Goal: Browse casually

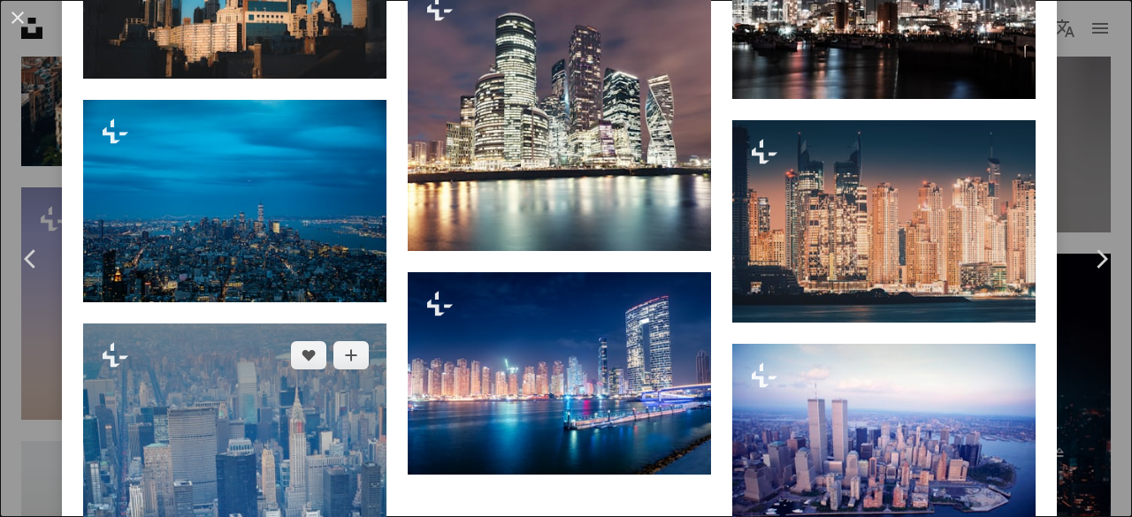
scroll to position [2905, 0]
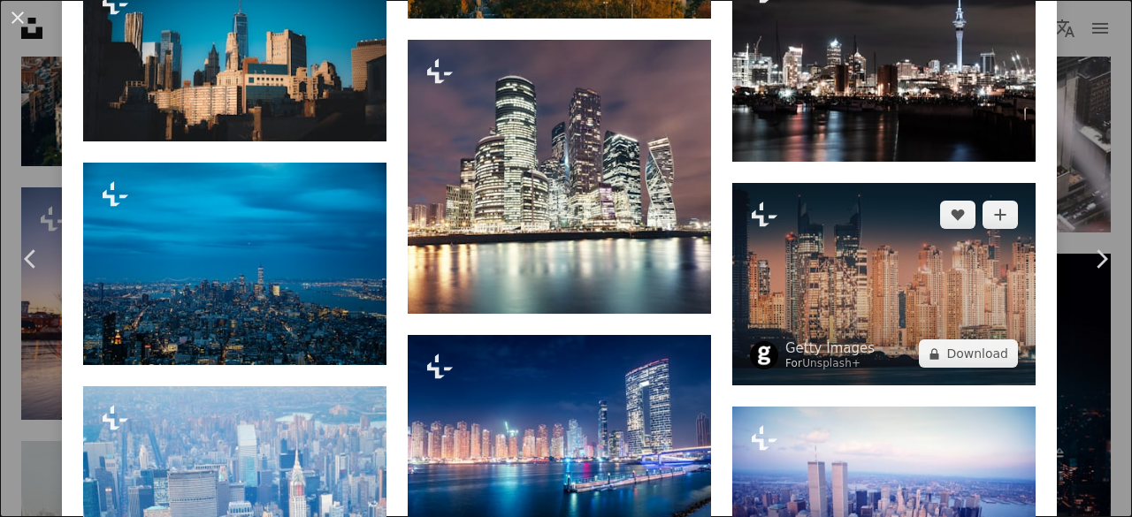
click at [833, 239] on img at bounding box center [883, 284] width 303 height 203
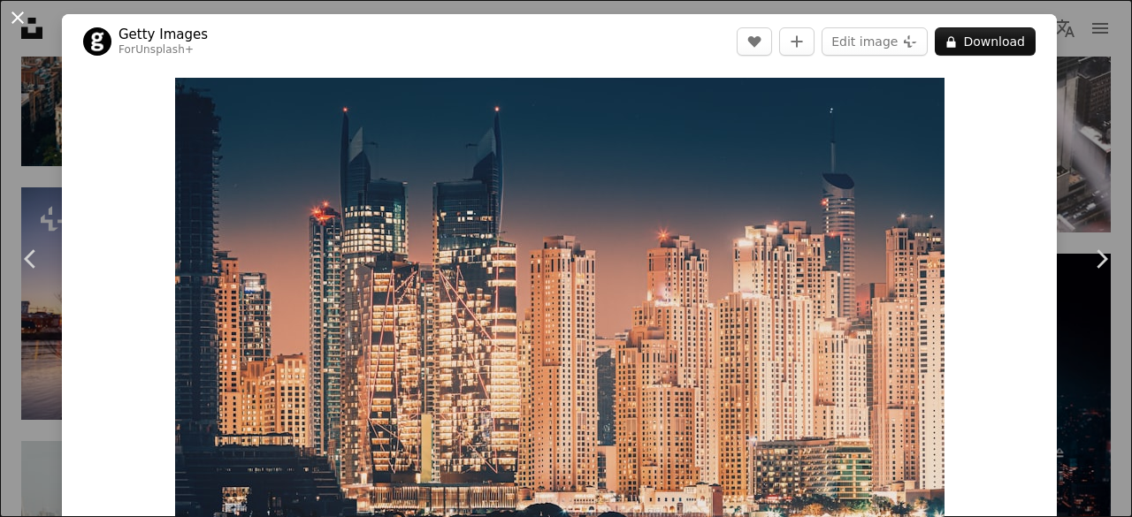
click at [11, 8] on button "An X shape" at bounding box center [17, 17] width 21 height 21
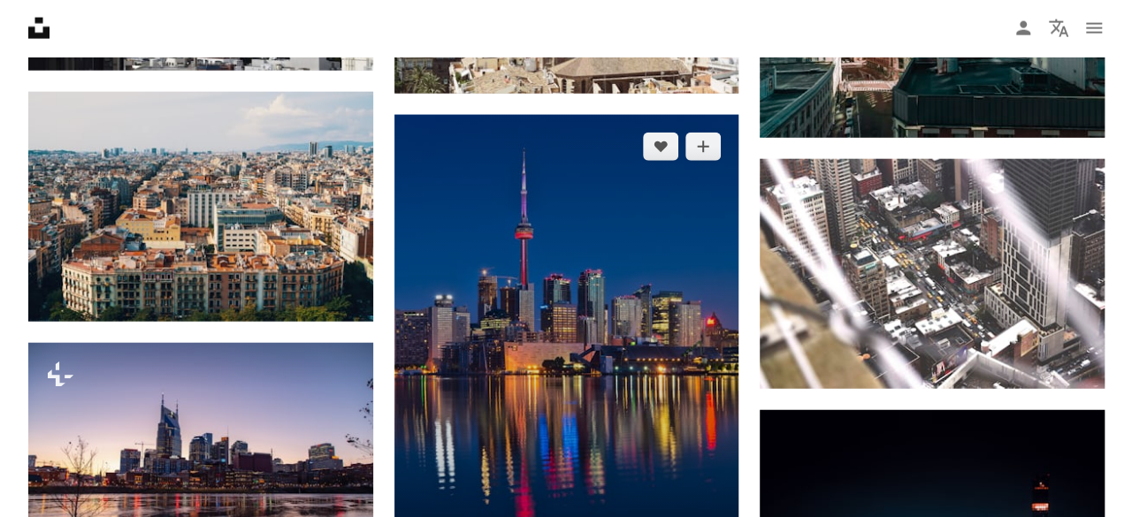
scroll to position [2122, 0]
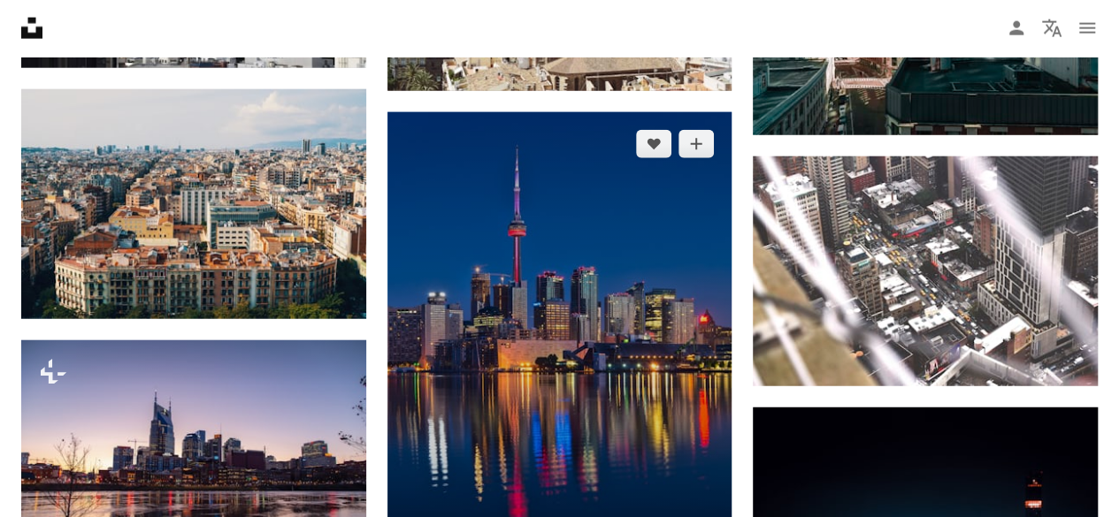
click at [554, 348] on img at bounding box center [559, 355] width 345 height 486
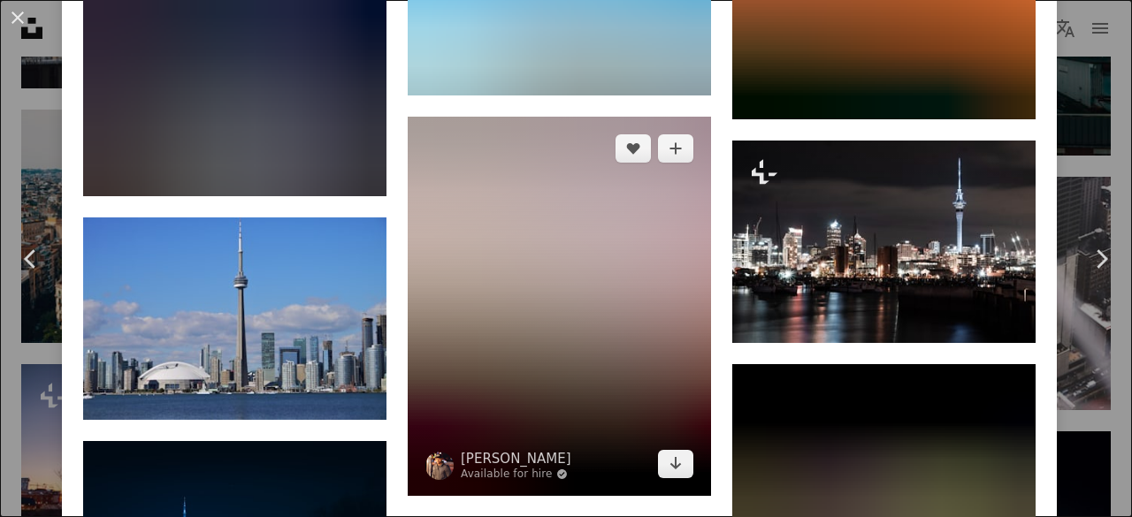
scroll to position [4156, 0]
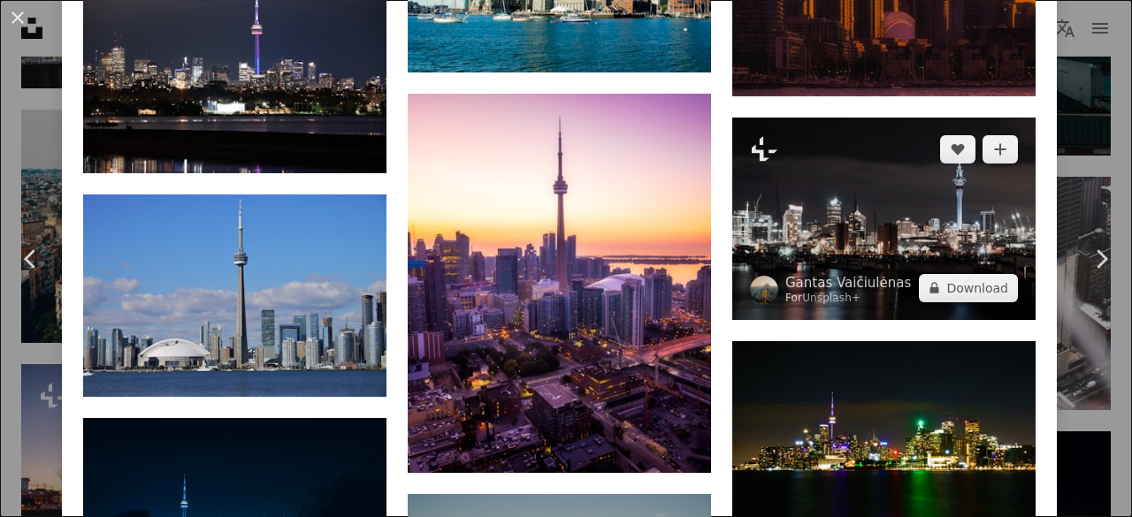
click at [923, 160] on img at bounding box center [883, 219] width 303 height 203
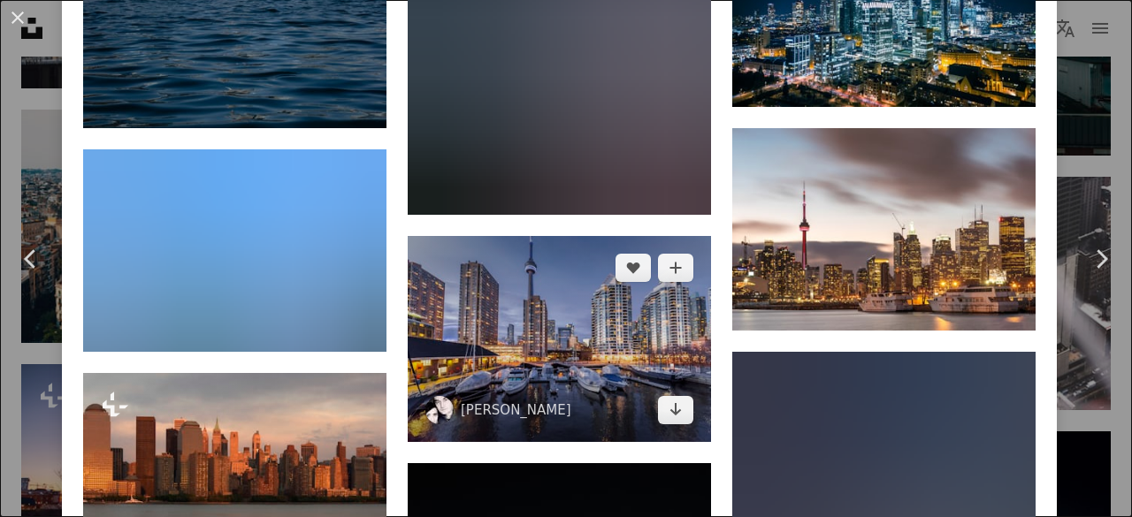
scroll to position [8048, 0]
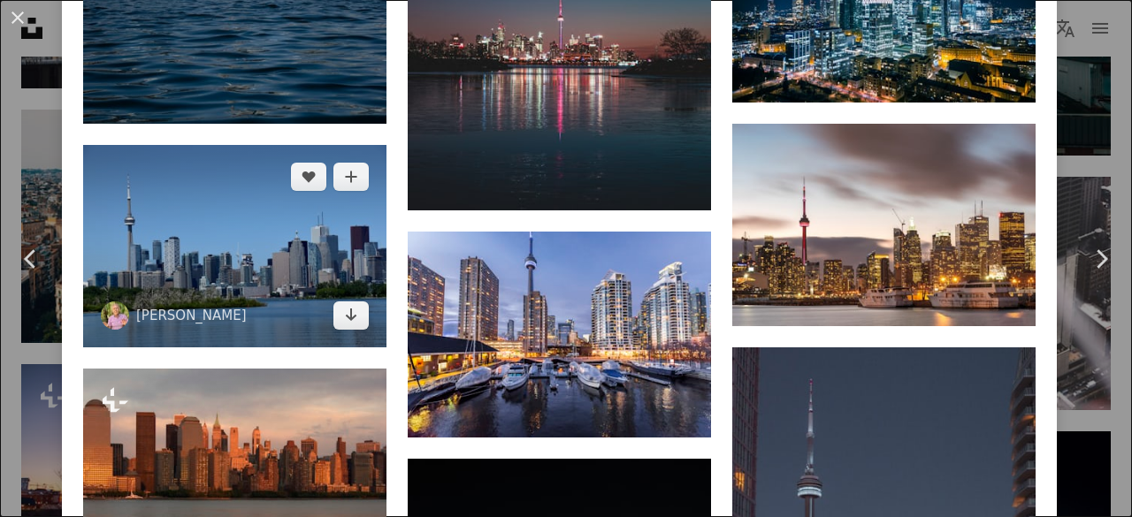
click at [226, 164] on img at bounding box center [234, 246] width 303 height 203
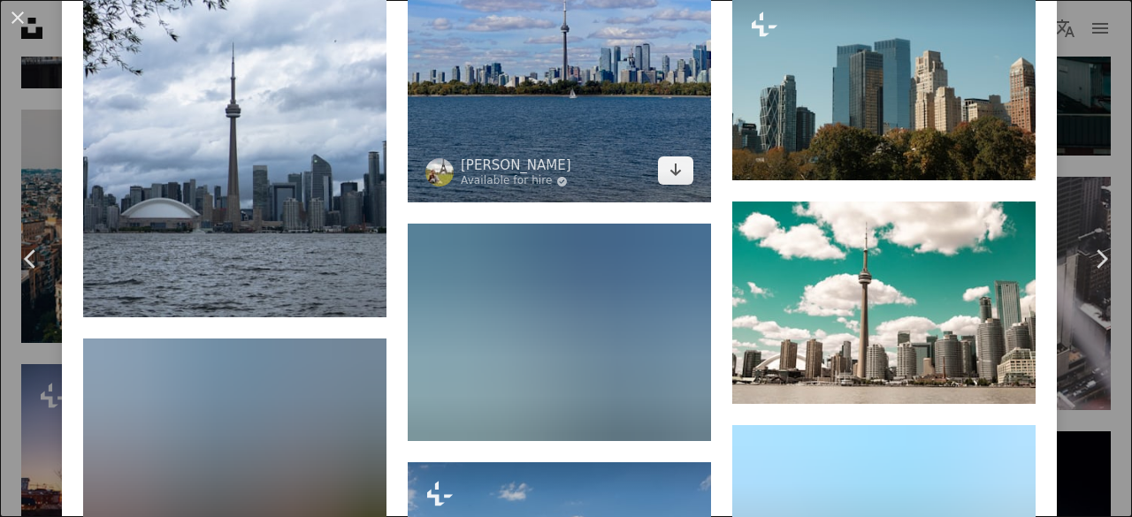
scroll to position [6723, 0]
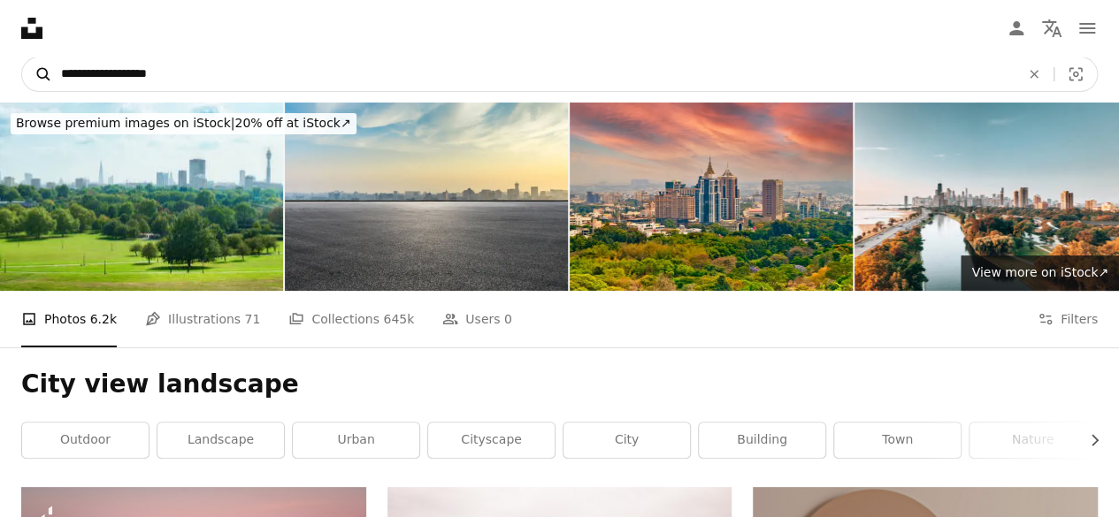
drag, startPoint x: 175, startPoint y: 73, endPoint x: 42, endPoint y: 82, distance: 132.9
click at [42, 82] on form "**********" at bounding box center [559, 74] width 1076 height 35
type input "**********"
click button "A magnifying glass" at bounding box center [37, 74] width 30 height 34
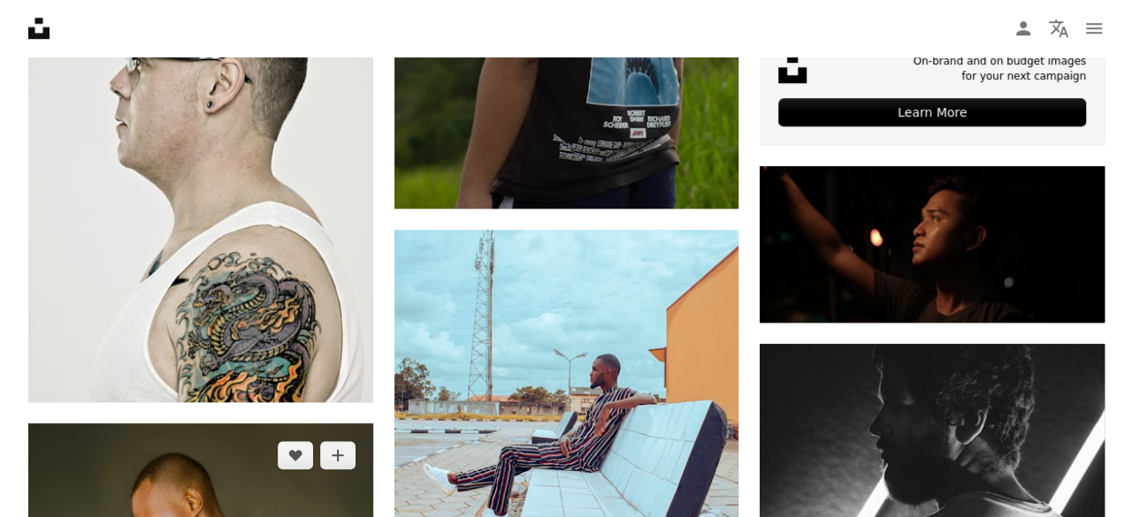
scroll to position [1061, 0]
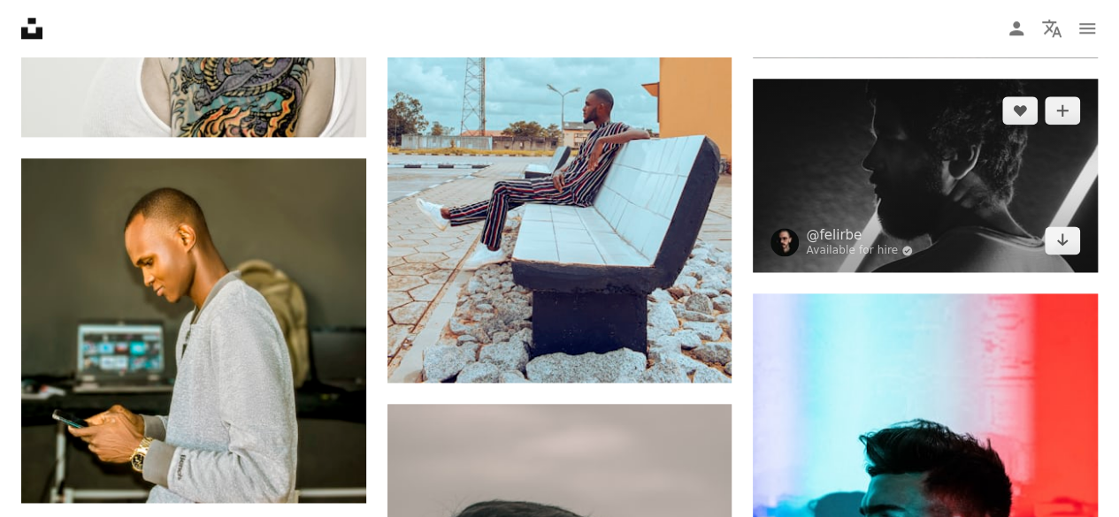
click at [953, 167] on img at bounding box center [925, 176] width 345 height 194
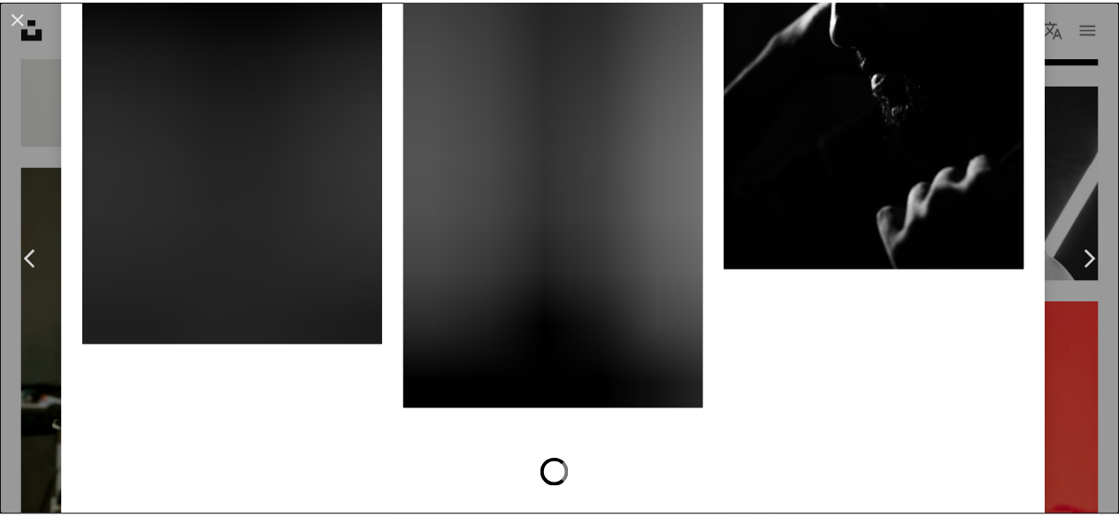
scroll to position [7301, 0]
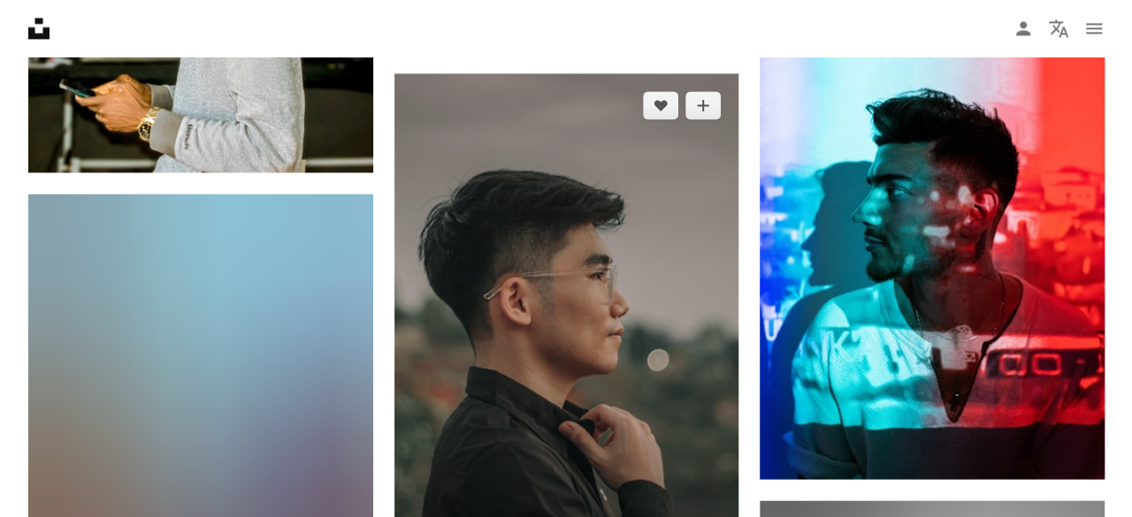
scroll to position [1415, 0]
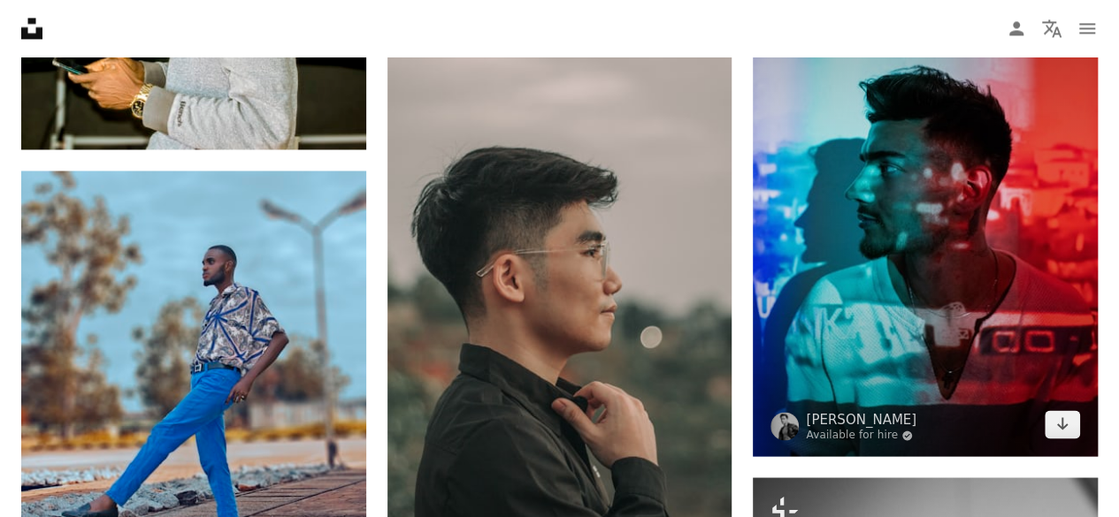
click at [871, 251] on img at bounding box center [925, 198] width 345 height 516
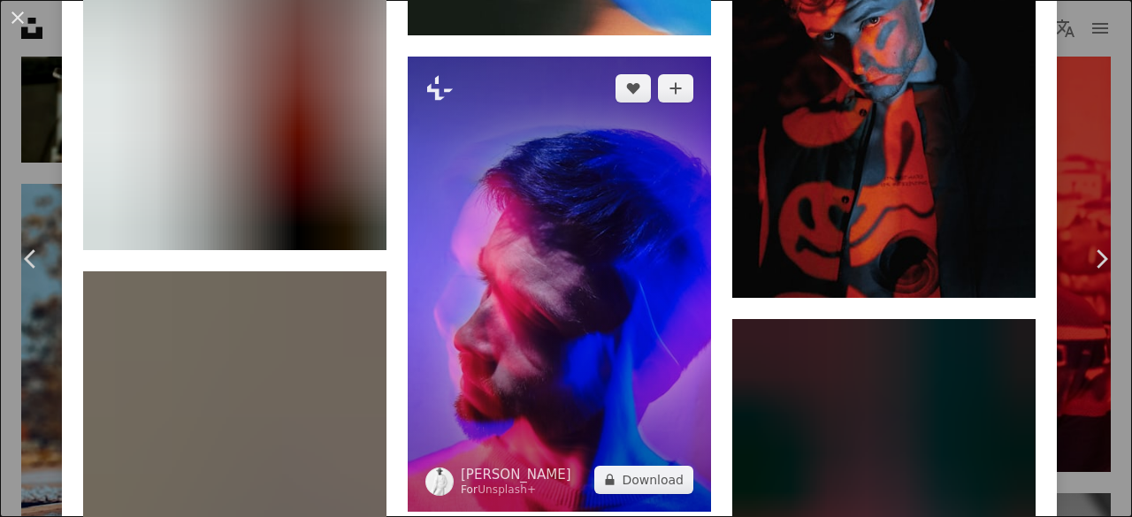
scroll to position [3361, 0]
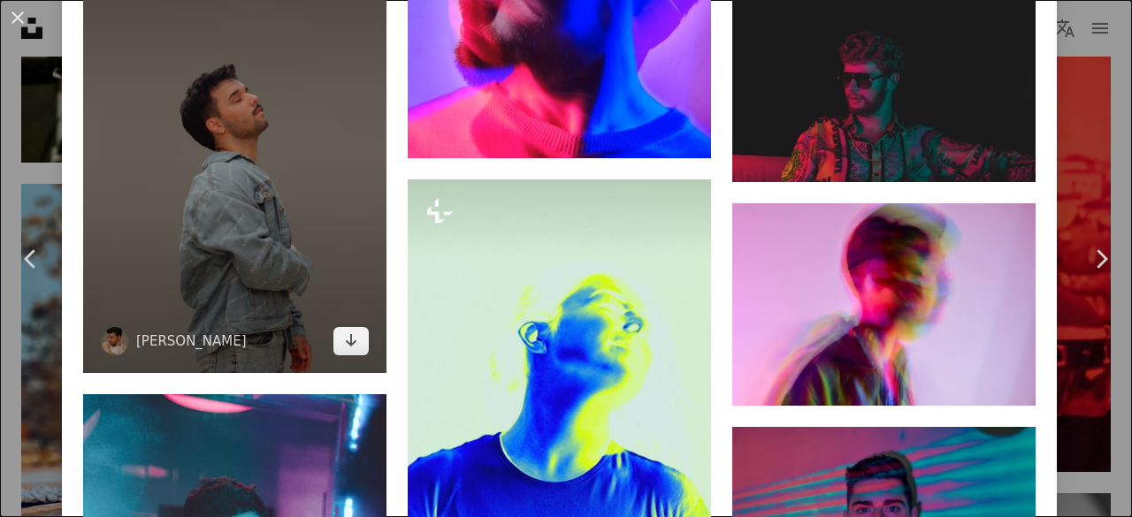
click at [238, 87] on img at bounding box center [234, 145] width 303 height 455
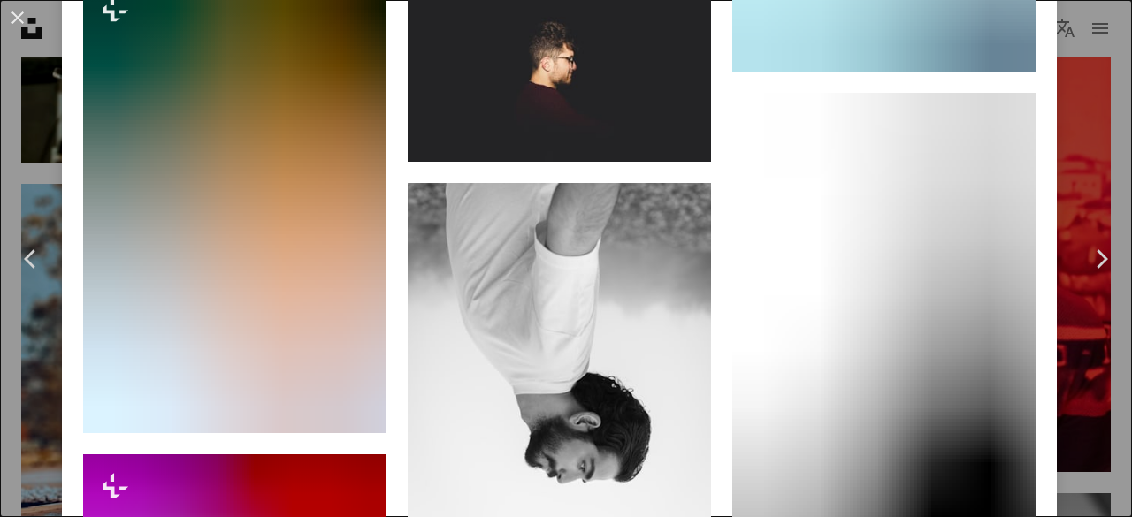
scroll to position [5785, 0]
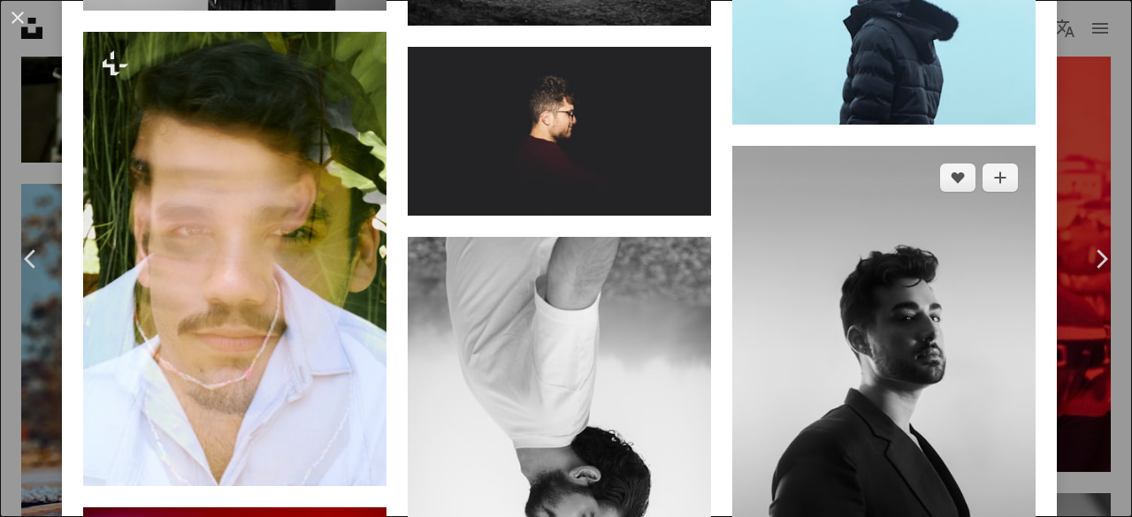
click at [924, 372] on img at bounding box center [883, 373] width 303 height 455
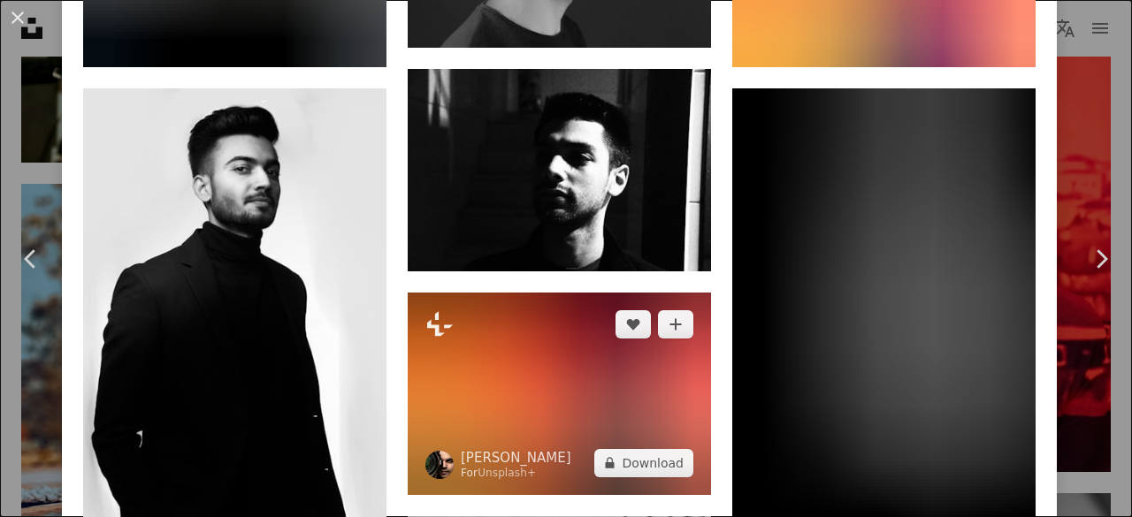
scroll to position [2830, 0]
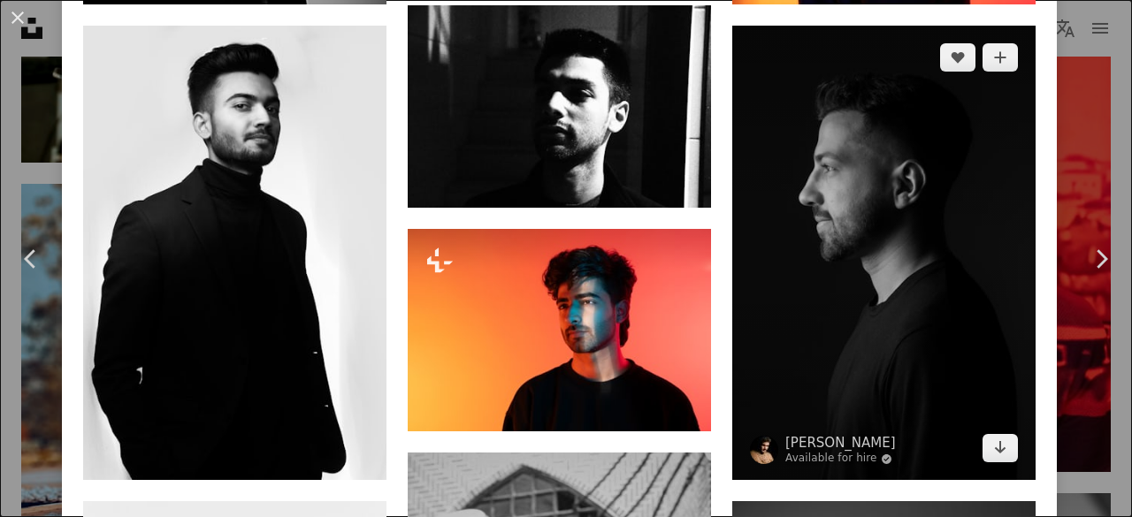
click at [865, 238] on img at bounding box center [883, 253] width 303 height 455
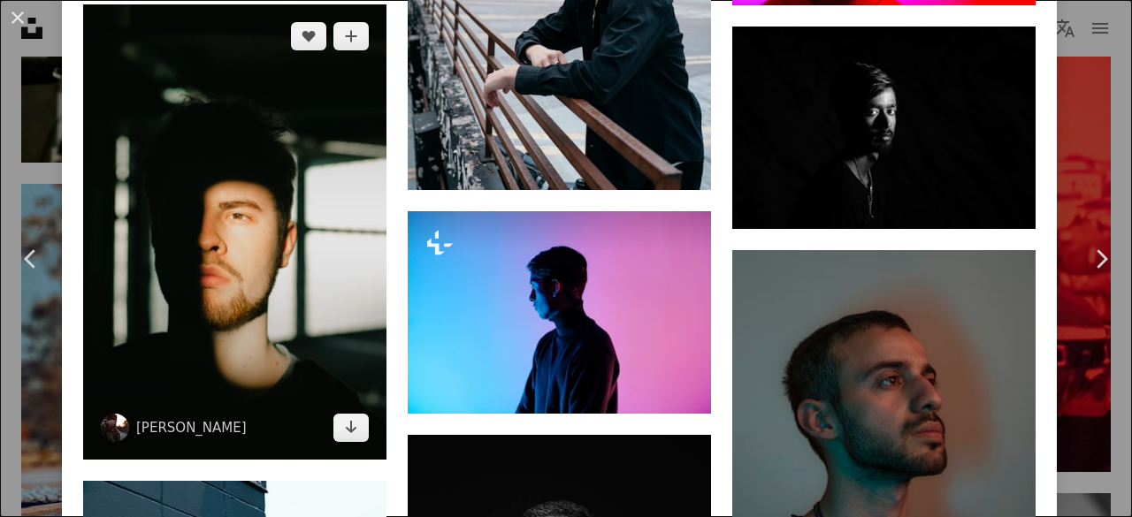
scroll to position [5395, 0]
